Goal: Transaction & Acquisition: Download file/media

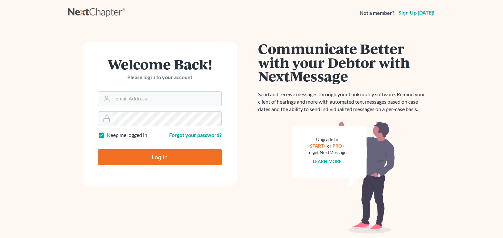
type input "[EMAIL_ADDRESS][DOMAIN_NAME]"
click at [153, 154] on input "Log In" at bounding box center [160, 157] width 124 height 16
type input "Thinking..."
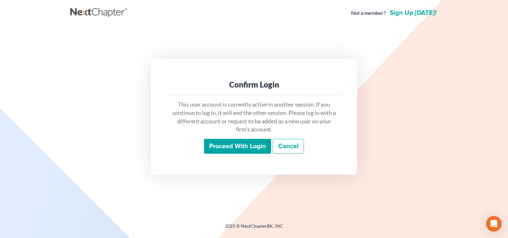
click at [239, 136] on div "This user account is currently active in another session. If you continue to lo…" at bounding box center [253, 126] width 175 height 63
click at [236, 142] on input "Proceed with login" at bounding box center [237, 146] width 67 height 15
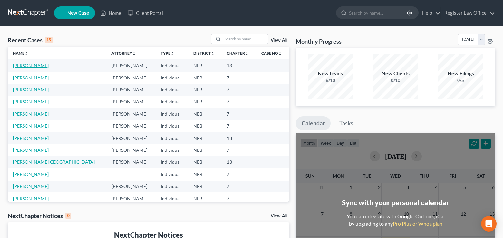
click at [32, 67] on link "Armour, Kayla" at bounding box center [31, 65] width 36 height 5
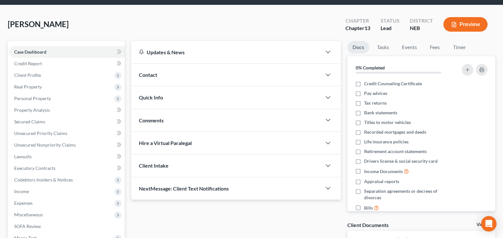
scroll to position [32, 0]
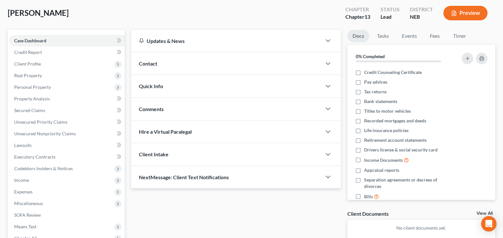
click at [453, 14] on icon "button" at bounding box center [454, 13] width 6 height 6
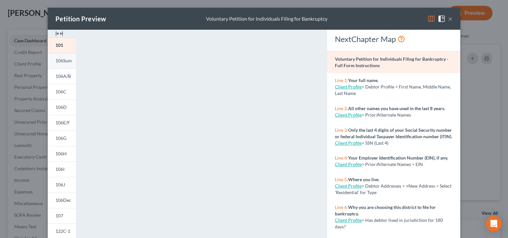
click at [66, 63] on span "106Sum" at bounding box center [63, 60] width 16 height 5
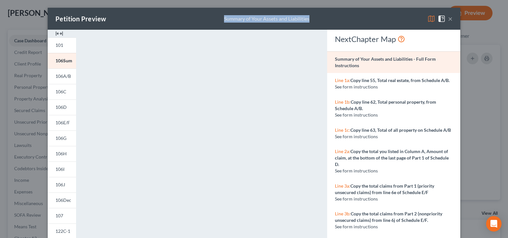
drag, startPoint x: 338, startPoint y: 14, endPoint x: 153, endPoint y: 11, distance: 185.7
click at [153, 10] on div "Petition Preview Summary of Your Assets and Liabilities ×" at bounding box center [254, 19] width 413 height 22
drag, startPoint x: 419, startPoint y: 11, endPoint x: 365, endPoint y: 17, distance: 54.5
click at [365, 17] on div "Petition Preview Summary of Your Assets and Liabilities ×" at bounding box center [254, 19] width 413 height 22
click at [374, 15] on div "Petition Preview Summary of Your Assets and Liabilities ×" at bounding box center [254, 19] width 413 height 22
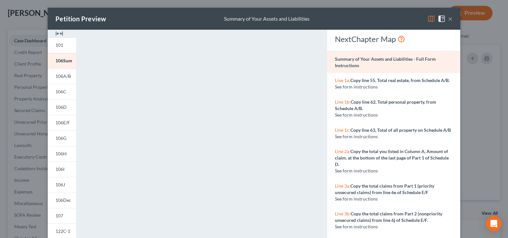
click at [450, 21] on button "×" at bounding box center [450, 19] width 5 height 8
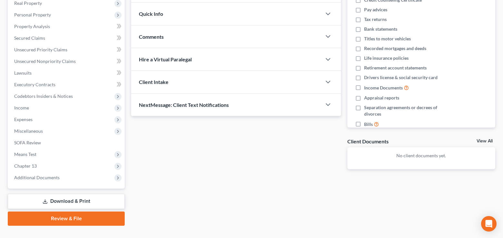
scroll to position [117, 0]
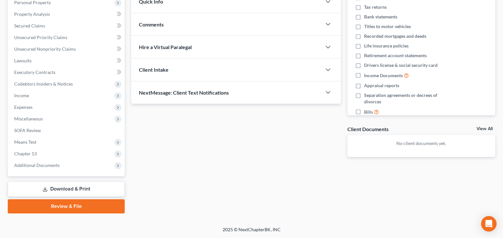
click at [85, 187] on link "Download & Print" at bounding box center [66, 188] width 117 height 15
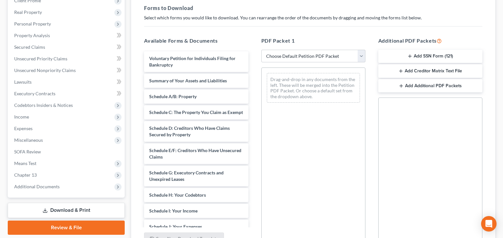
scroll to position [97, 0]
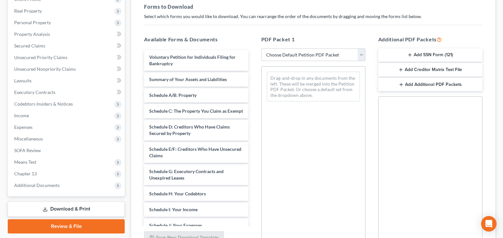
click at [361, 55] on select "Choose Default Petition PDF Packet Complete Bankruptcy Petition (all forms and …" at bounding box center [313, 54] width 104 height 13
select select "0"
click at [261, 48] on select "Choose Default Petition PDF Packet Complete Bankruptcy Petition (all forms and …" at bounding box center [313, 54] width 104 height 13
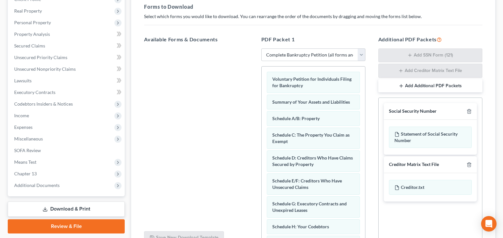
click at [354, 36] on h5 "PDF Packet 1" at bounding box center [313, 39] width 104 height 8
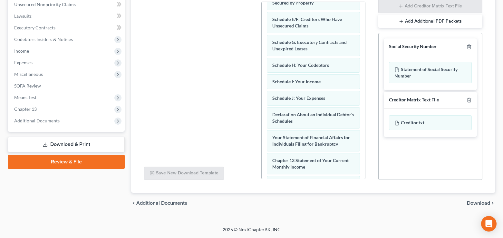
click at [480, 203] on span "Download" at bounding box center [478, 202] width 23 height 5
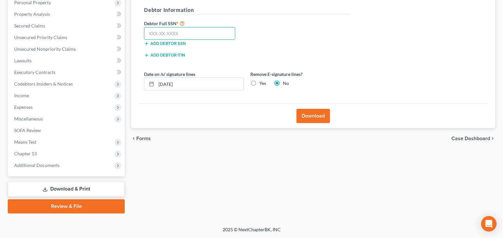
click at [211, 37] on input "text" at bounding box center [189, 33] width 91 height 13
type input "505-21-5391"
click at [249, 117] on div "Download" at bounding box center [313, 115] width 349 height 25
click at [308, 115] on button "Download" at bounding box center [314, 116] width 34 height 14
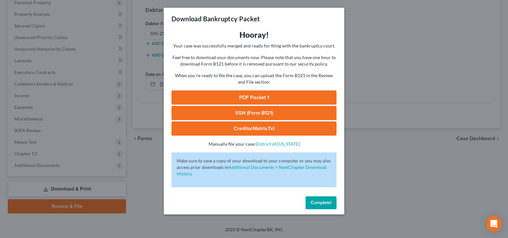
click at [266, 97] on link "PDF Packet 1" at bounding box center [253, 97] width 165 height 14
click at [280, 109] on link "SSN (Form B121)" at bounding box center [253, 113] width 165 height 14
click at [285, 127] on link "CreditorMatrix.txt" at bounding box center [253, 128] width 165 height 14
click at [320, 202] on span "Complete!" at bounding box center [321, 202] width 21 height 5
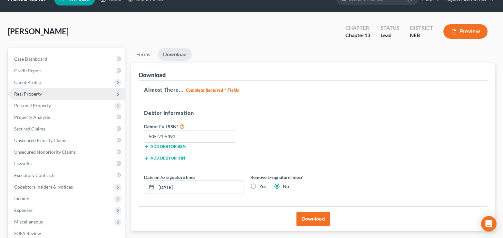
scroll to position [0, 0]
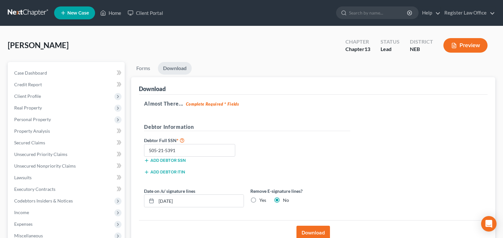
click at [37, 13] on link at bounding box center [28, 13] width 41 height 12
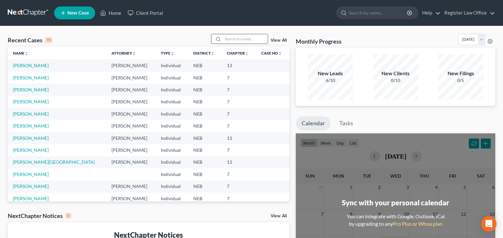
click at [220, 36] on icon at bounding box center [218, 38] width 5 height 5
click at [229, 36] on input "search" at bounding box center [245, 38] width 45 height 9
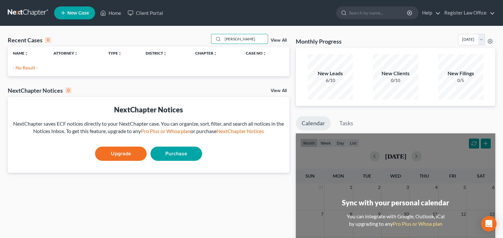
type input "dorer"
